Goal: Navigation & Orientation: Find specific page/section

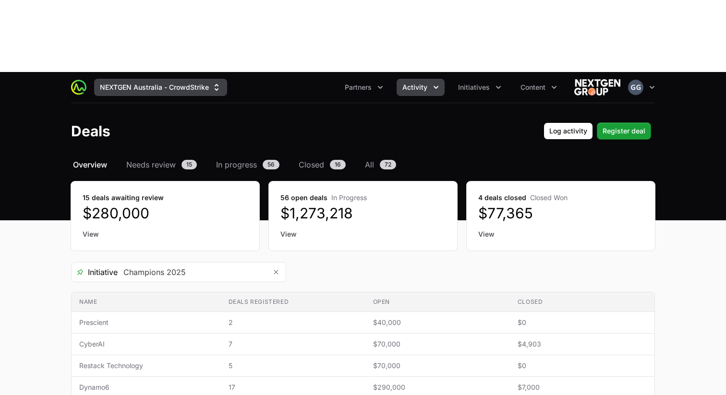
click at [216, 83] on icon "Supplier switch menu" at bounding box center [217, 88] width 10 height 10
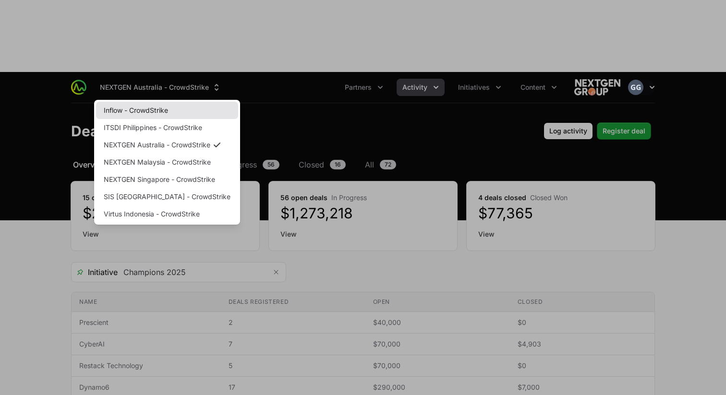
click at [182, 102] on link "Inflow - CrowdStrike" at bounding box center [167, 110] width 142 height 17
click at [181, 102] on link "Inflow - CrowdStrike" at bounding box center [167, 110] width 142 height 17
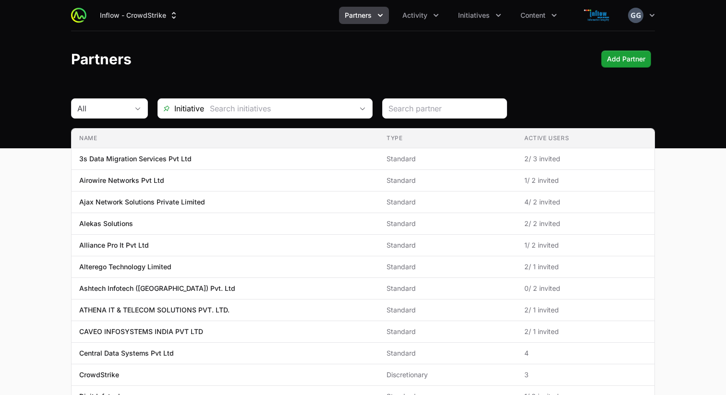
click at [381, 19] on icon "Partners menu" at bounding box center [381, 16] width 10 height 10
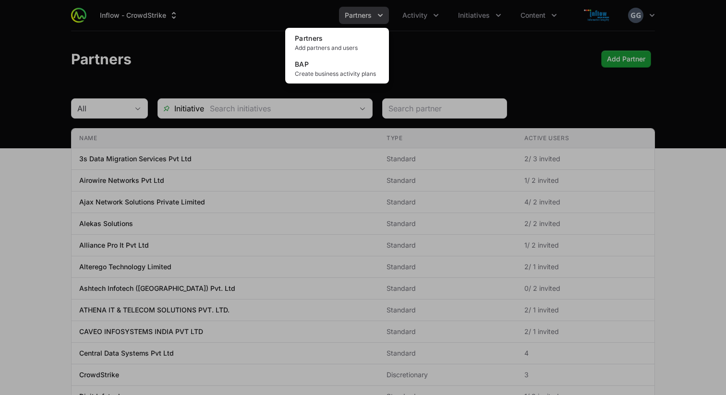
click at [427, 17] on div "Partners menu" at bounding box center [363, 197] width 726 height 395
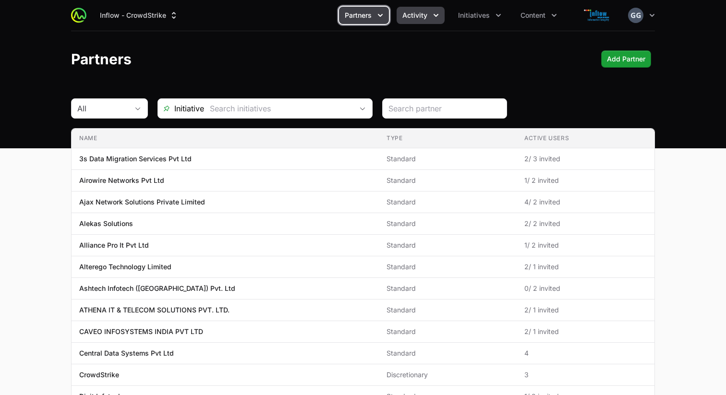
click at [435, 18] on icon "Activity menu" at bounding box center [436, 16] width 10 height 10
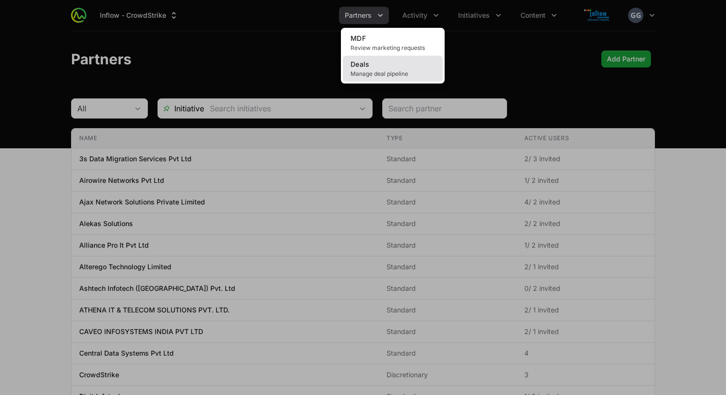
click at [405, 68] on link "Deals Manage deal pipeline" at bounding box center [393, 69] width 100 height 26
